Goal: Task Accomplishment & Management: Manage account settings

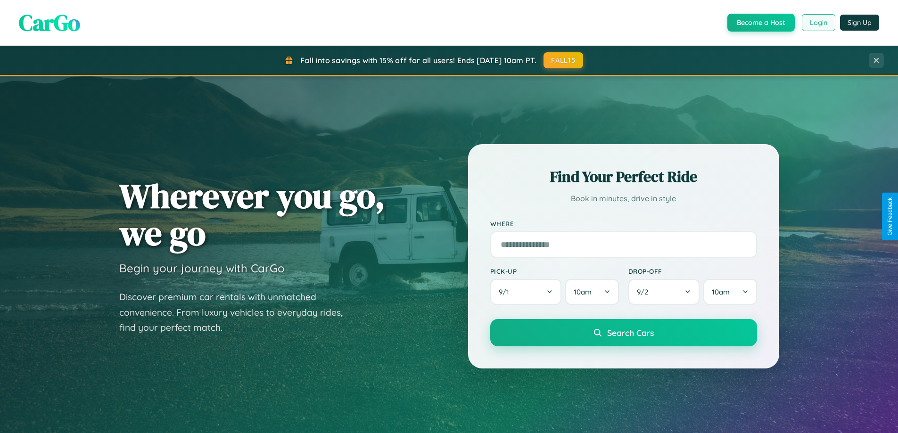
click at [818, 23] on button "Login" at bounding box center [818, 22] width 33 height 17
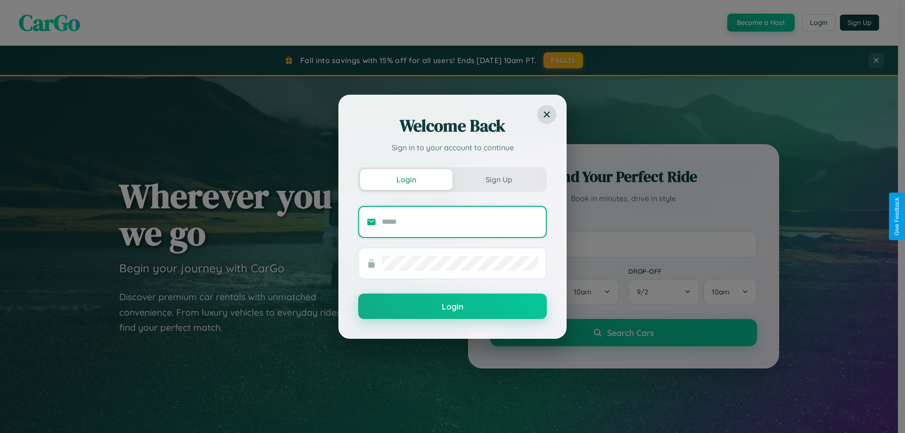
click at [460, 222] on input "text" at bounding box center [460, 222] width 157 height 15
type input "**********"
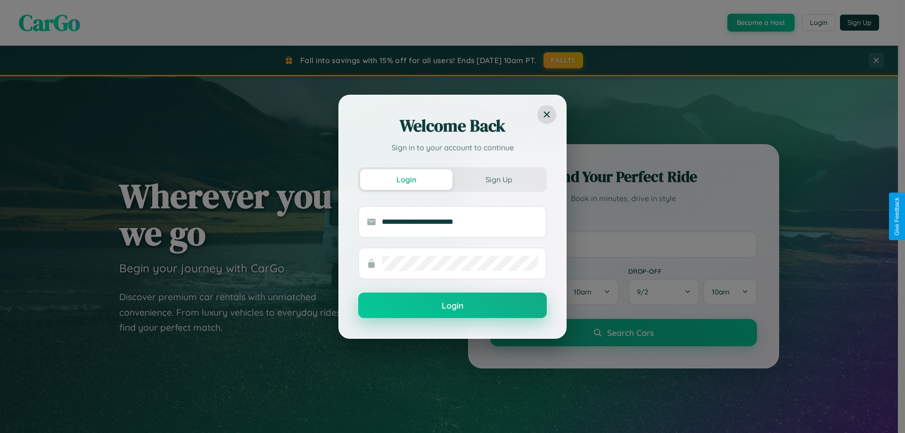
click at [453, 305] on button "Login" at bounding box center [452, 305] width 189 height 25
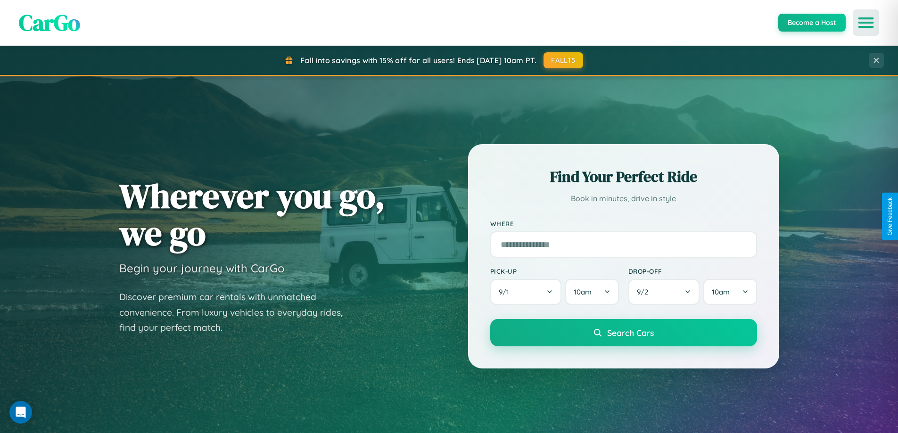
click at [866, 23] on icon "Open menu" at bounding box center [866, 22] width 14 height 8
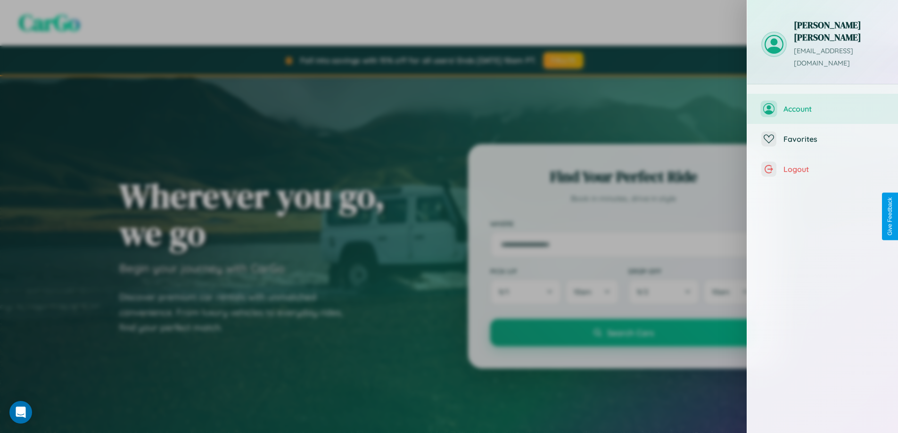
click at [823, 104] on span "Account" at bounding box center [834, 108] width 100 height 9
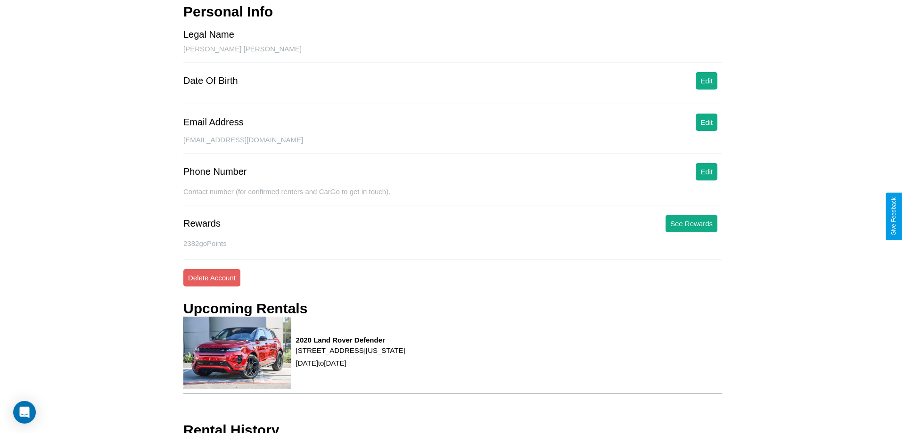
scroll to position [100, 0]
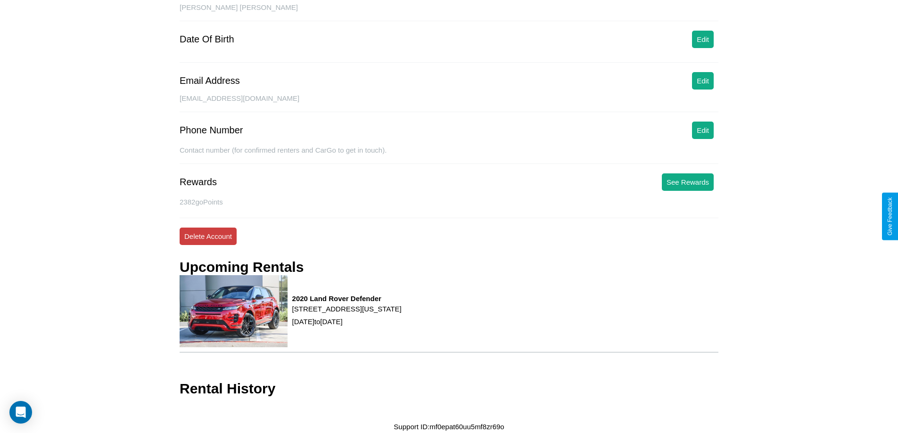
click at [208, 236] on button "Delete Account" at bounding box center [208, 236] width 57 height 17
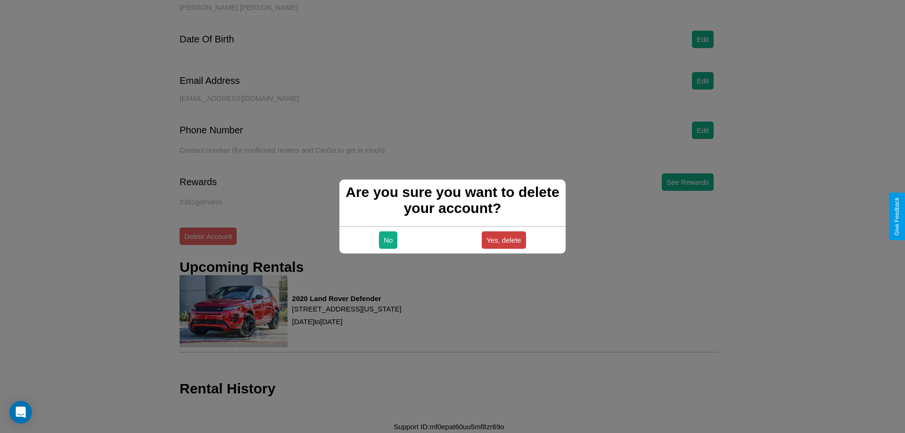
click at [503, 240] on button "Yes, delete" at bounding box center [504, 239] width 44 height 17
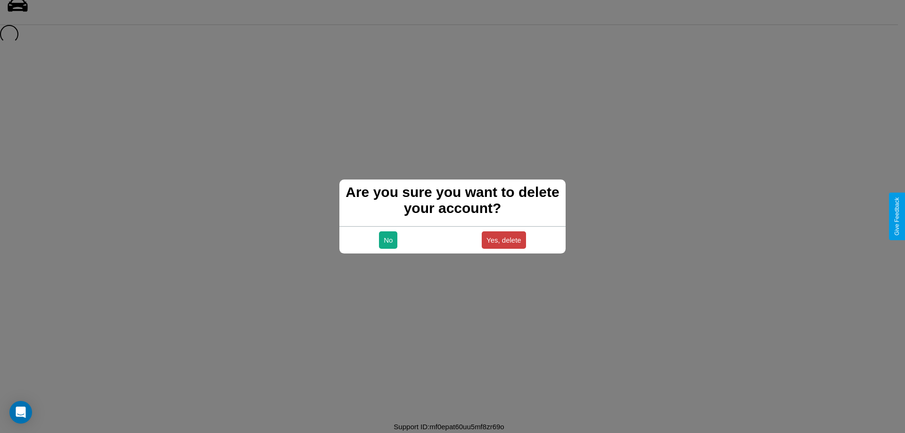
scroll to position [13, 0]
